Goal: Information Seeking & Learning: Learn about a topic

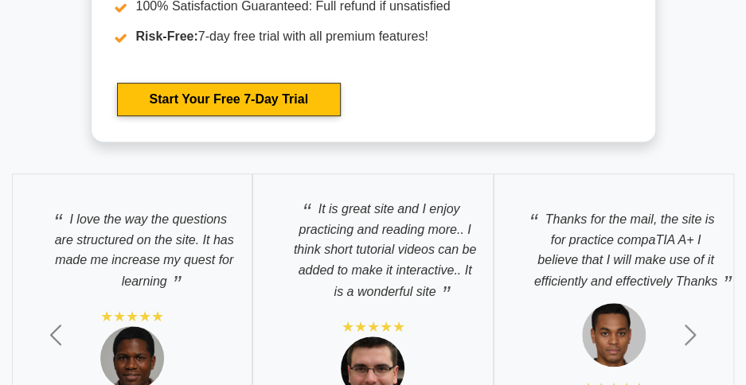
scroll to position [5160, 0]
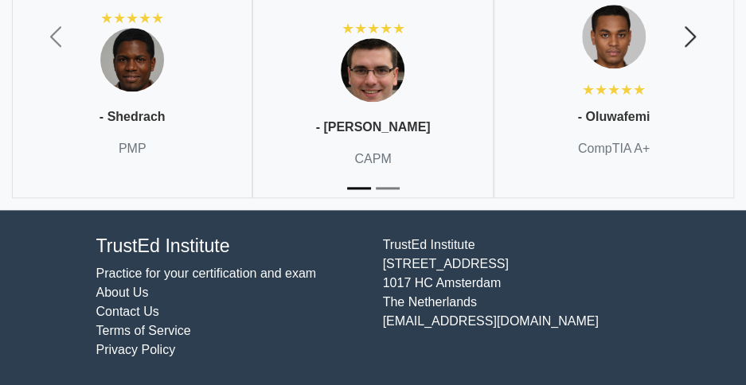
click at [694, 35] on span "button" at bounding box center [689, 36] width 25 height 25
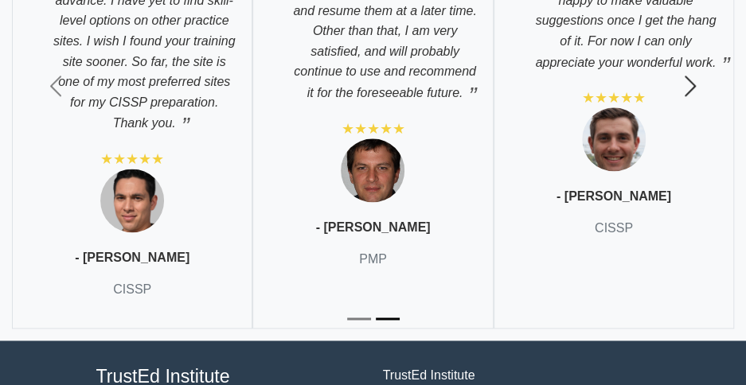
scroll to position [5302, 0]
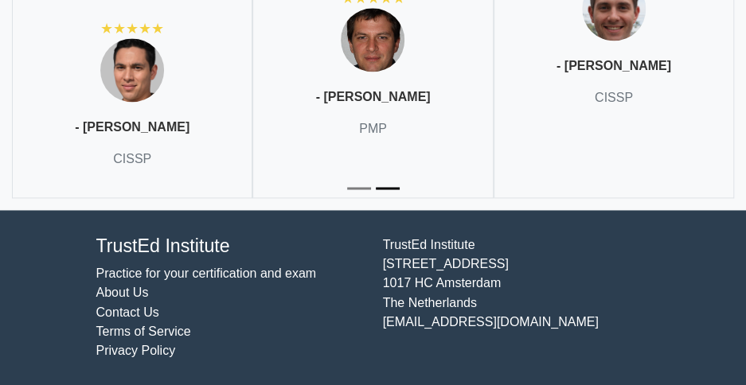
click at [146, 97] on img at bounding box center [132, 70] width 64 height 64
click at [150, 84] on img at bounding box center [132, 70] width 64 height 64
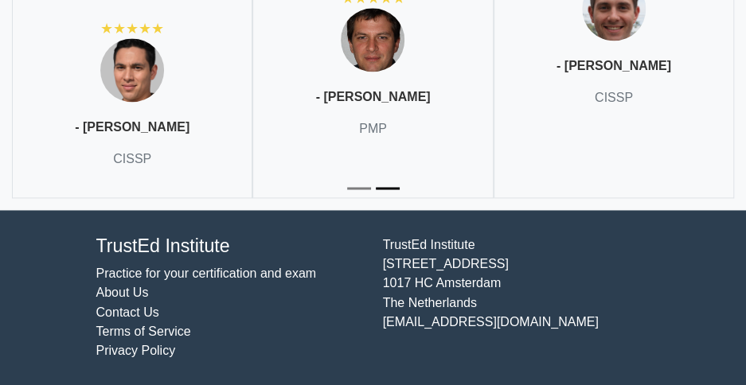
click at [150, 84] on img at bounding box center [132, 70] width 64 height 64
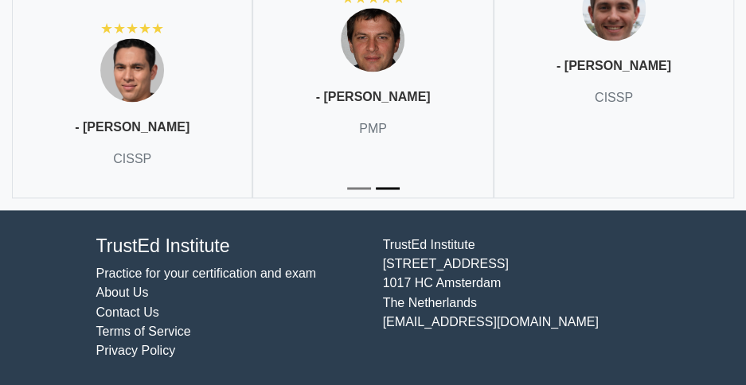
click at [150, 84] on img at bounding box center [132, 70] width 64 height 64
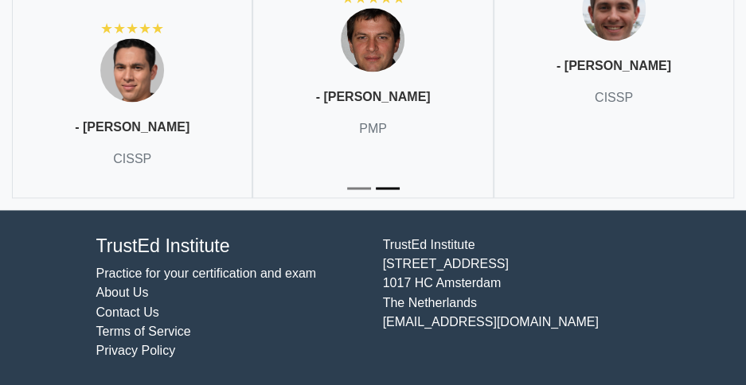
click at [150, 84] on img at bounding box center [132, 70] width 64 height 64
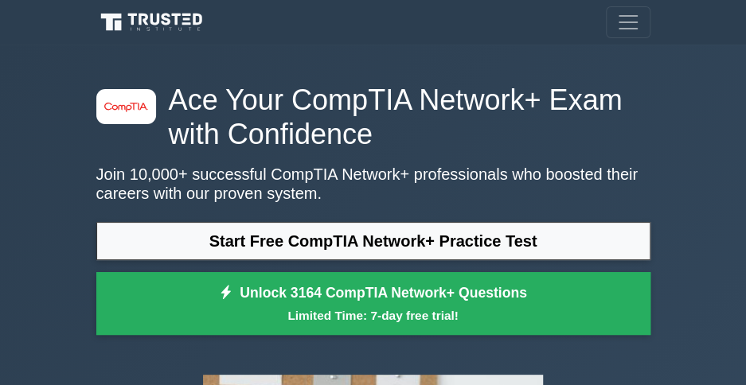
scroll to position [5160, 0]
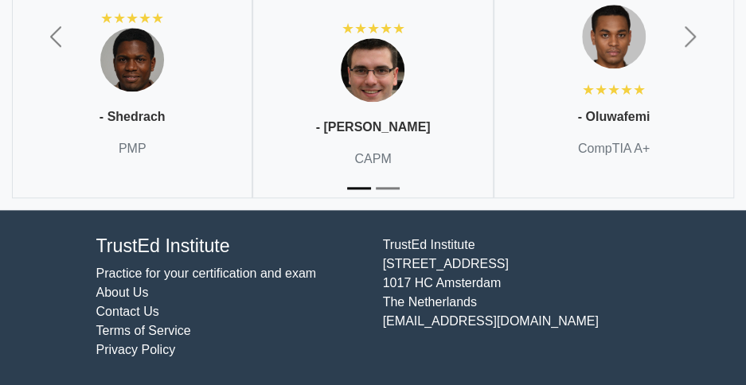
click at [610, 108] on p "- Oluwafemi" at bounding box center [613, 116] width 72 height 19
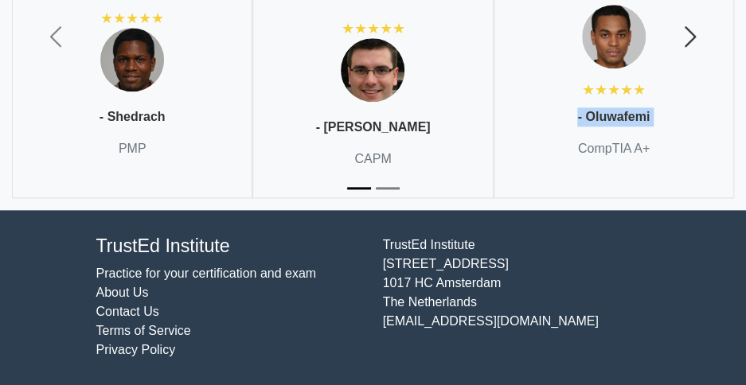
click at [695, 36] on span "button" at bounding box center [689, 36] width 25 height 25
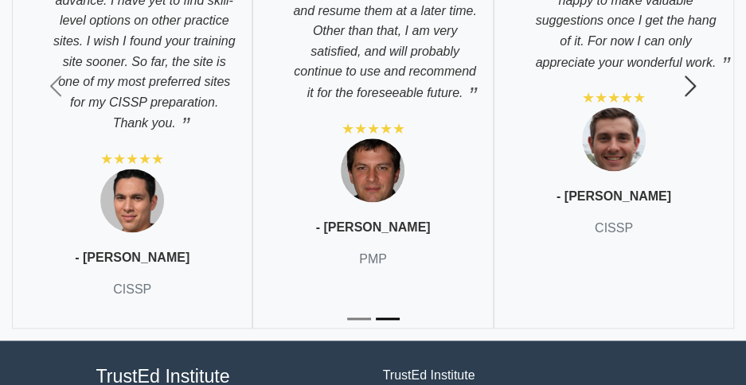
scroll to position [5302, 0]
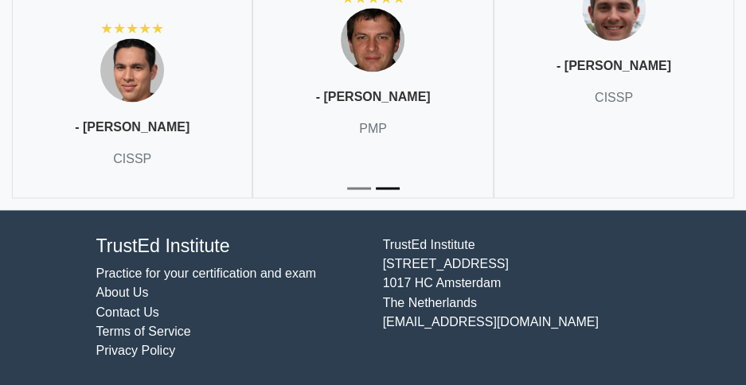
drag, startPoint x: 695, startPoint y: 17, endPoint x: 675, endPoint y: 30, distance: 24.7
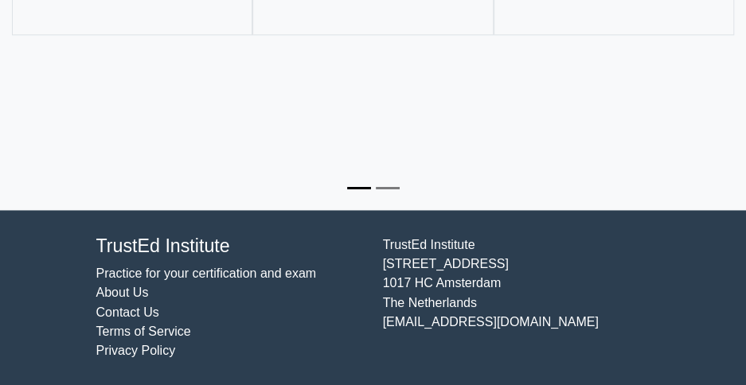
scroll to position [5160, 0]
